Goal: Information Seeking & Learning: Find specific fact

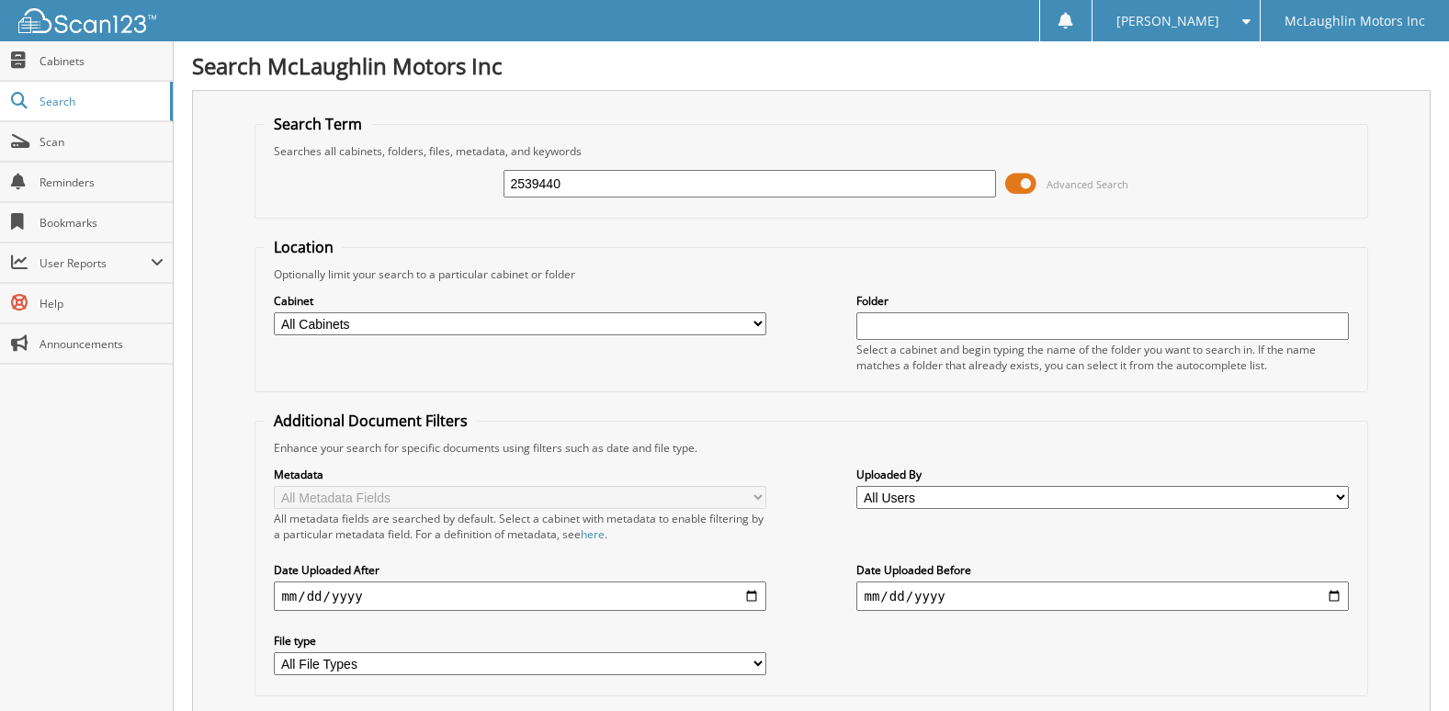
click at [720, 189] on input "2539440" at bounding box center [750, 184] width 492 height 28
type input "2573223"
